Goal: Information Seeking & Learning: Learn about a topic

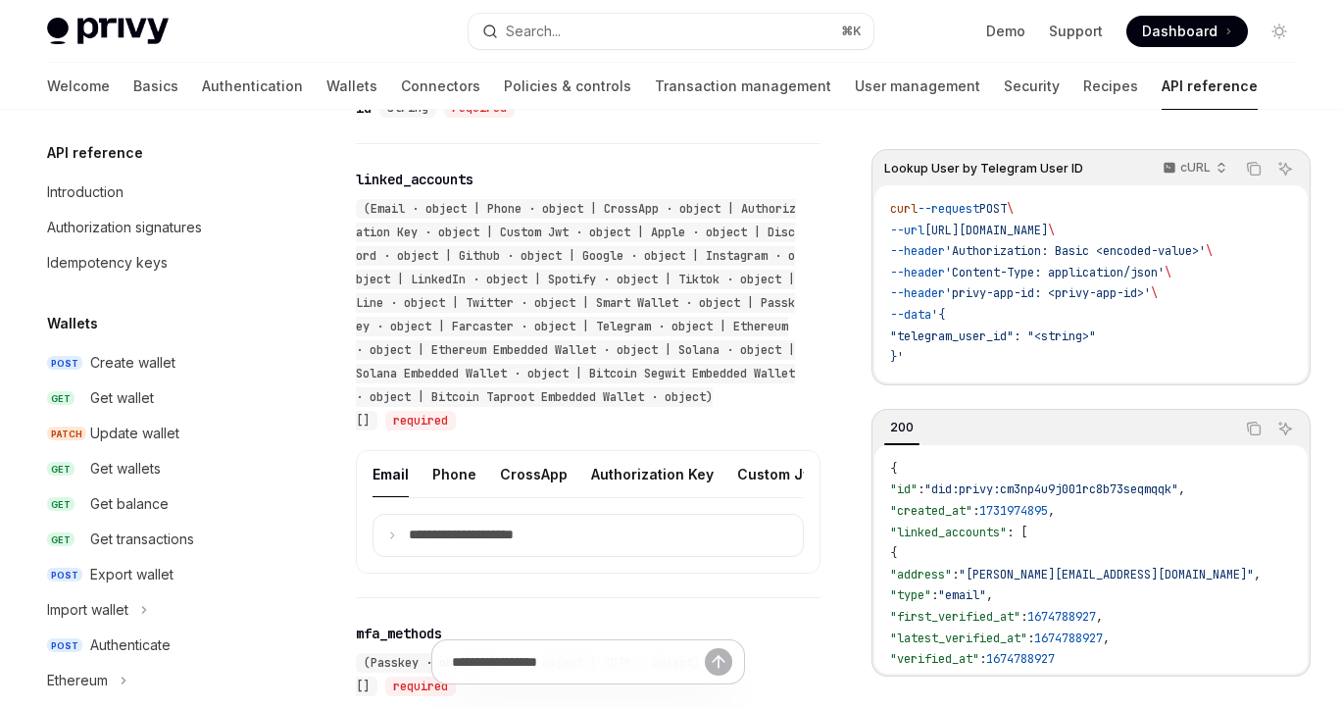
scroll to position [796, 0]
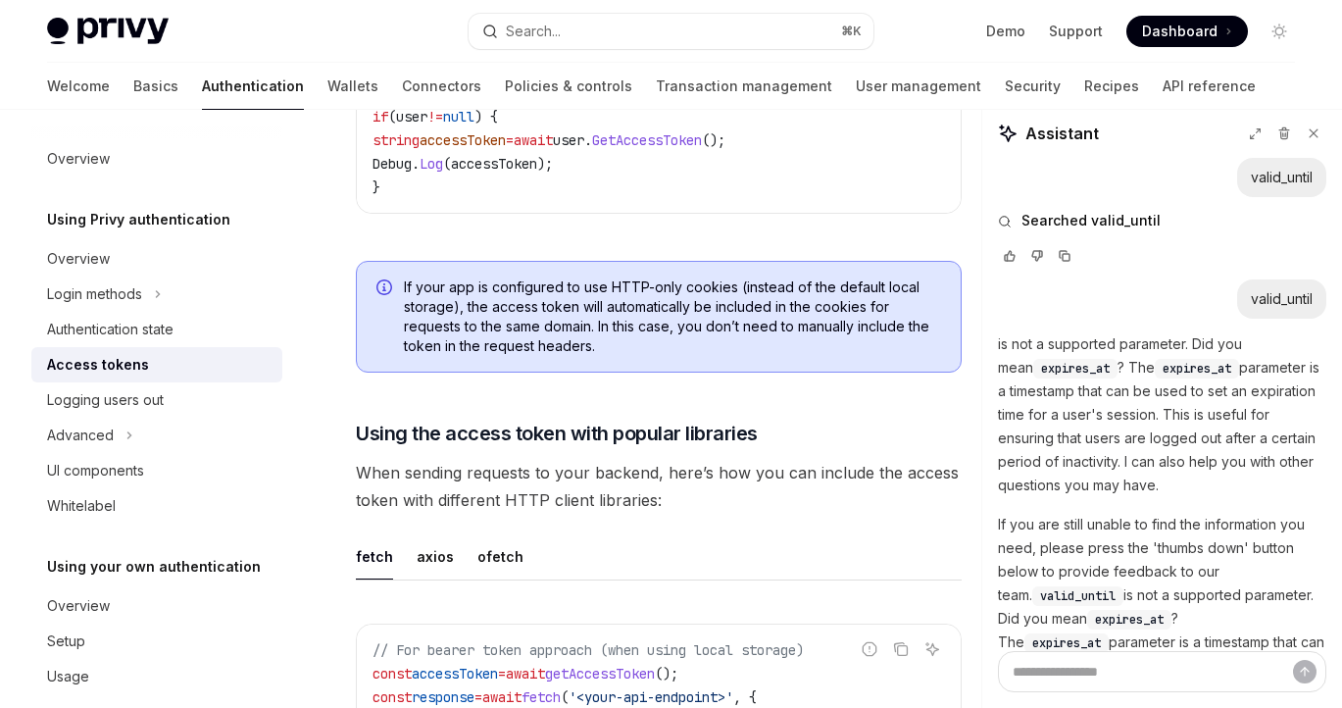
scroll to position [652, 0]
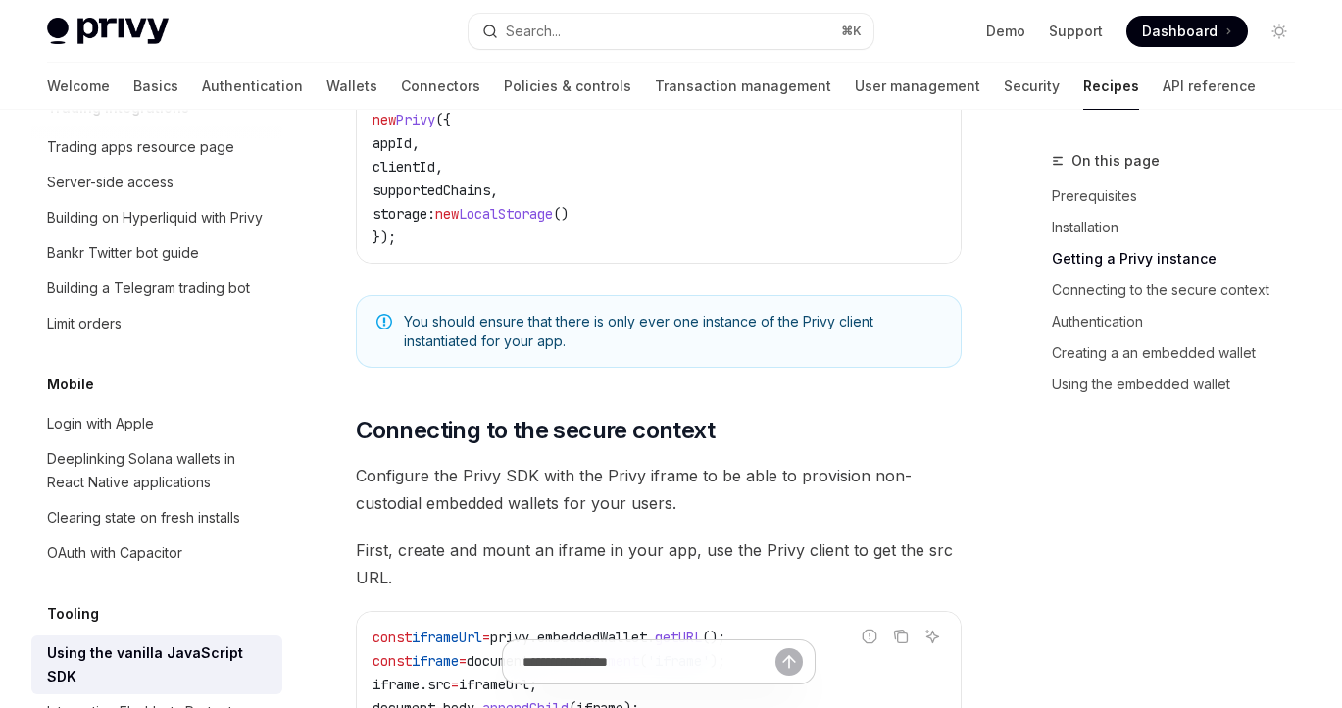
scroll to position [1646, 0]
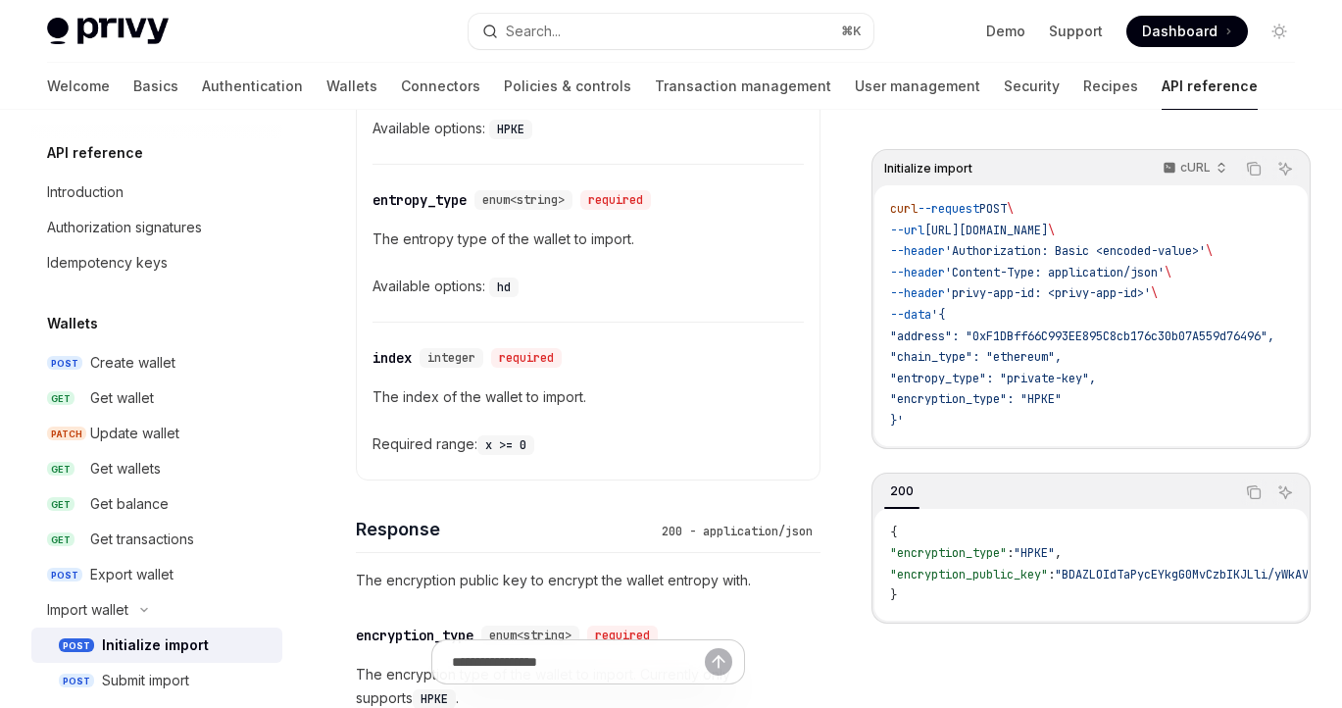
scroll to position [159, 0]
